Goal: Task Accomplishment & Management: Use online tool/utility

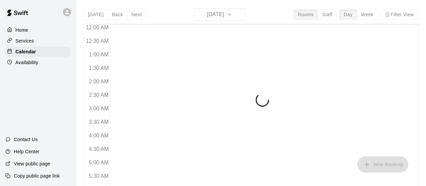
scroll to position [449, 0]
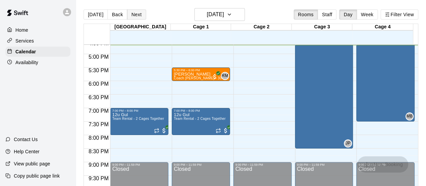
click at [135, 13] on button "Next" at bounding box center [136, 14] width 19 height 10
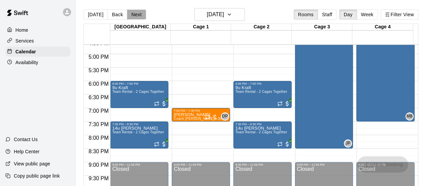
click at [135, 13] on button "Next" at bounding box center [136, 14] width 19 height 10
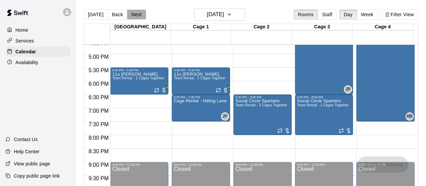
click at [135, 13] on button "Next" at bounding box center [136, 14] width 19 height 10
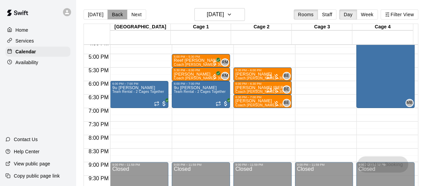
click at [116, 15] on button "Back" at bounding box center [117, 14] width 20 height 10
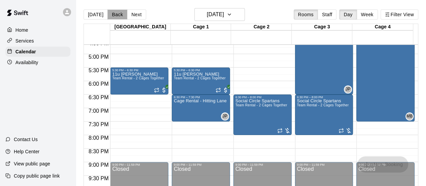
click at [116, 15] on button "Back" at bounding box center [117, 14] width 20 height 10
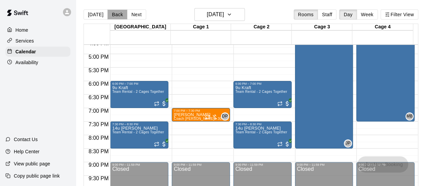
click at [116, 15] on button "Back" at bounding box center [117, 14] width 20 height 10
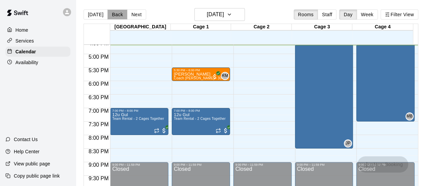
click at [116, 15] on button "Back" at bounding box center [117, 14] width 20 height 10
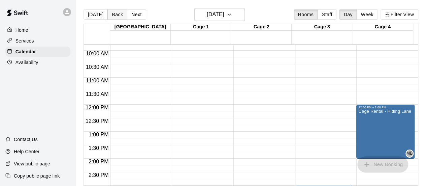
scroll to position [261, 0]
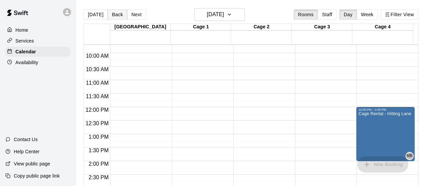
click at [111, 13] on button "Back" at bounding box center [117, 14] width 20 height 10
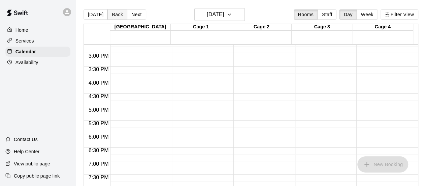
scroll to position [395, 0]
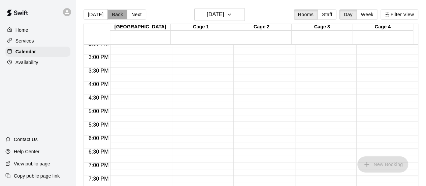
click at [116, 16] on button "Back" at bounding box center [117, 14] width 20 height 10
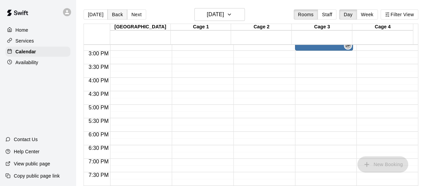
scroll to position [401, 0]
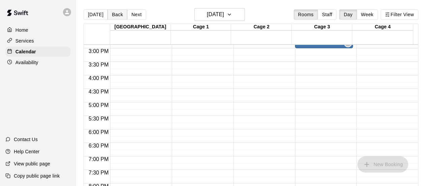
click at [116, 15] on button "Back" at bounding box center [117, 14] width 20 height 10
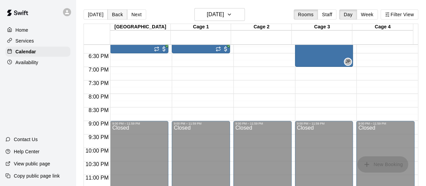
scroll to position [498, 0]
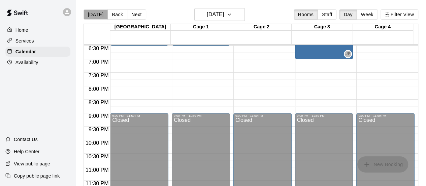
click at [100, 17] on button "[DATE]" at bounding box center [96, 14] width 24 height 10
